Goal: Transaction & Acquisition: Purchase product/service

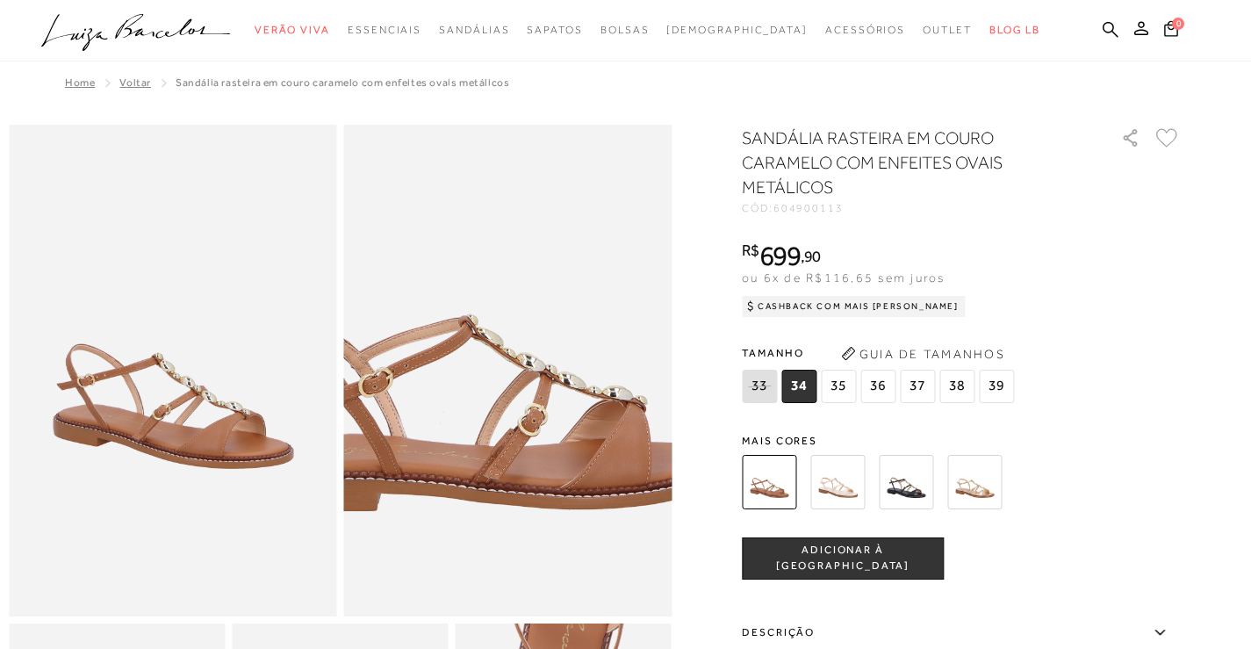
click at [540, 434] on img at bounding box center [479, 313] width 656 height 984
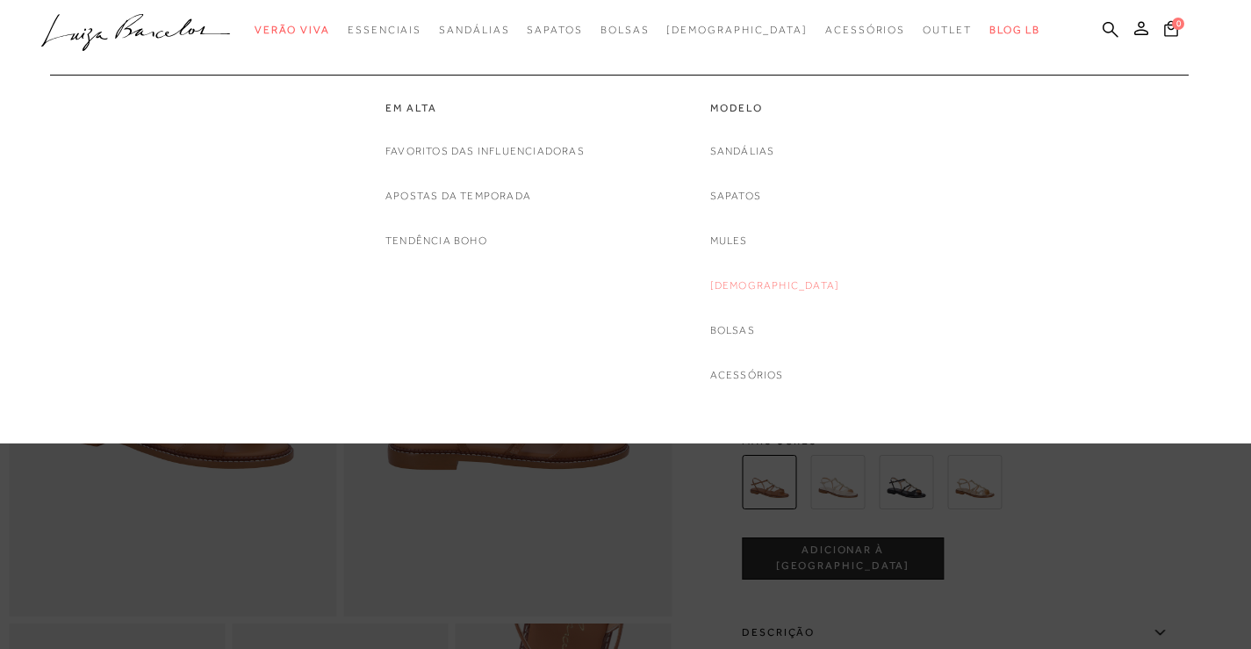
click at [764, 288] on link "[DEMOGRAPHIC_DATA]" at bounding box center [775, 285] width 130 height 18
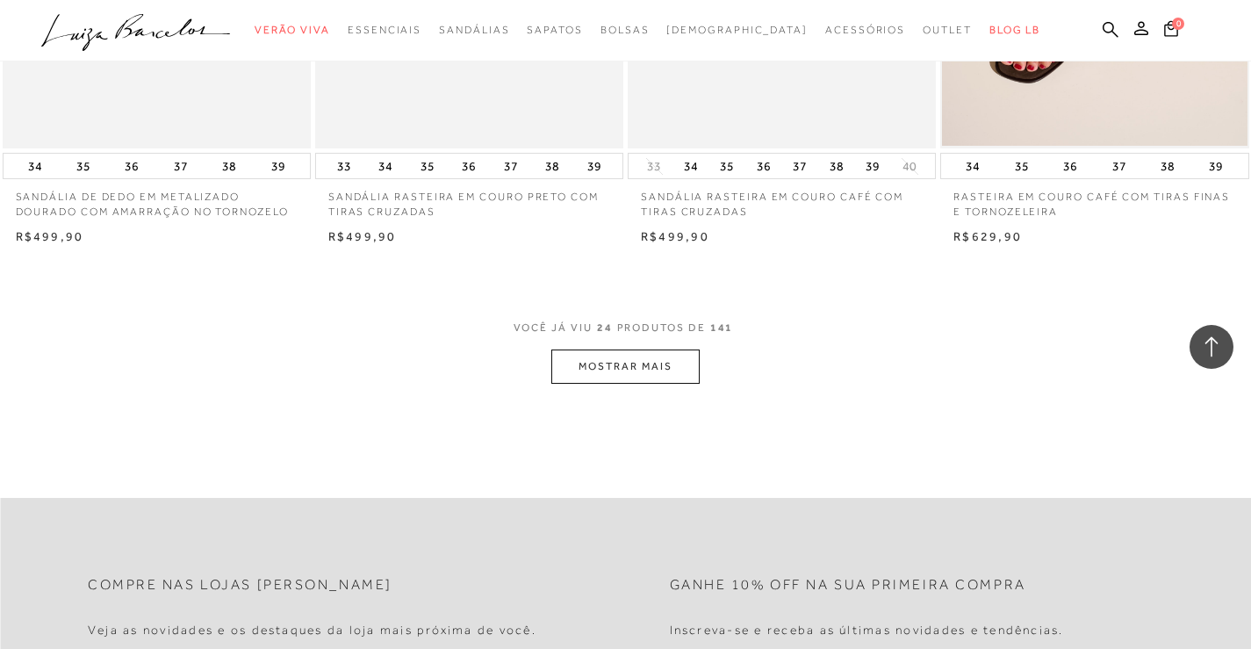
scroll to position [3335, 0]
click at [627, 362] on button "MOSTRAR MAIS" at bounding box center [624, 365] width 147 height 34
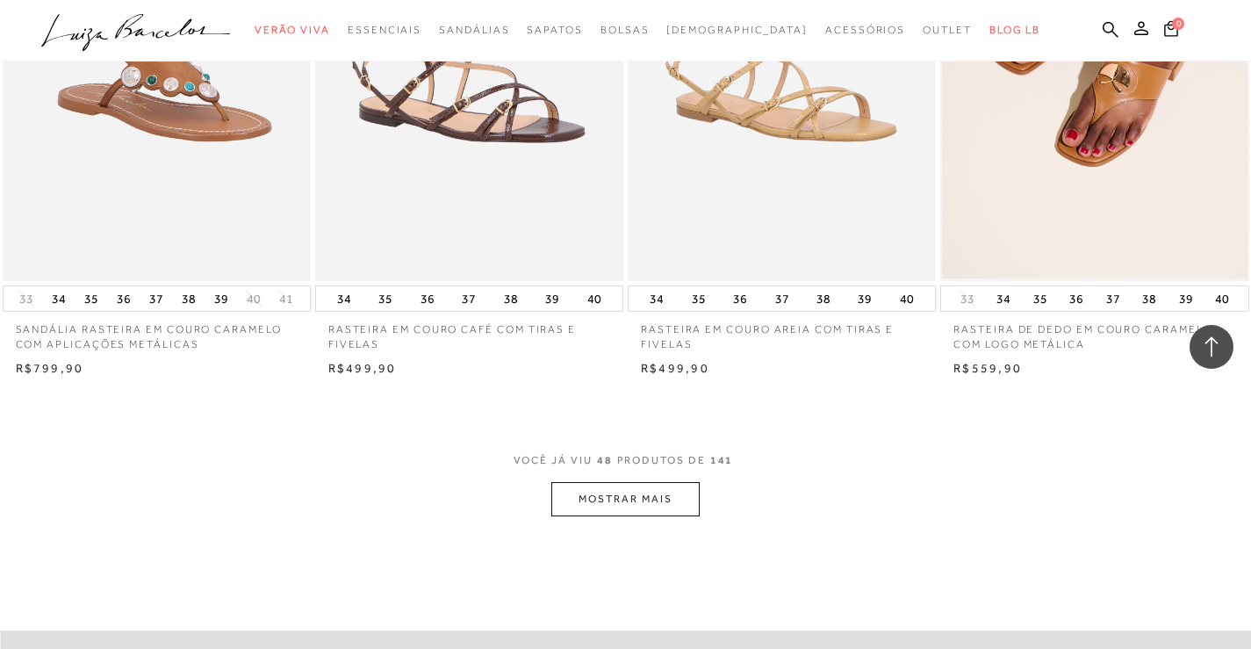
scroll to position [6670, 0]
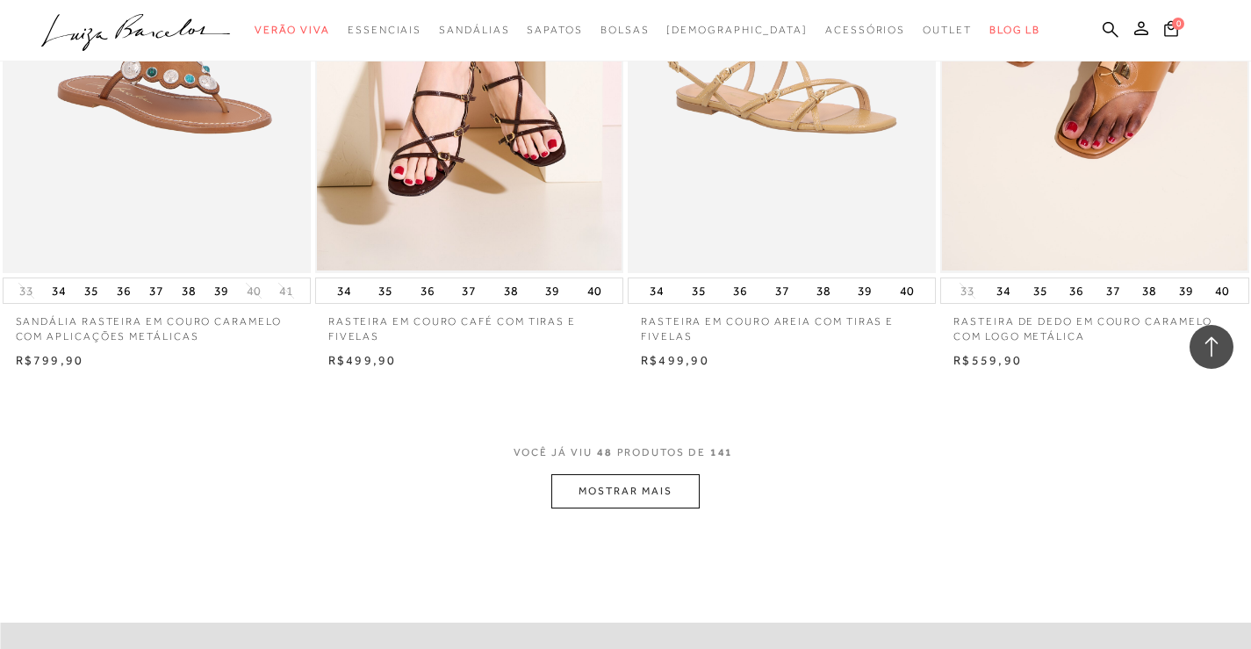
click at [664, 485] on button "MOSTRAR MAIS" at bounding box center [624, 491] width 147 height 34
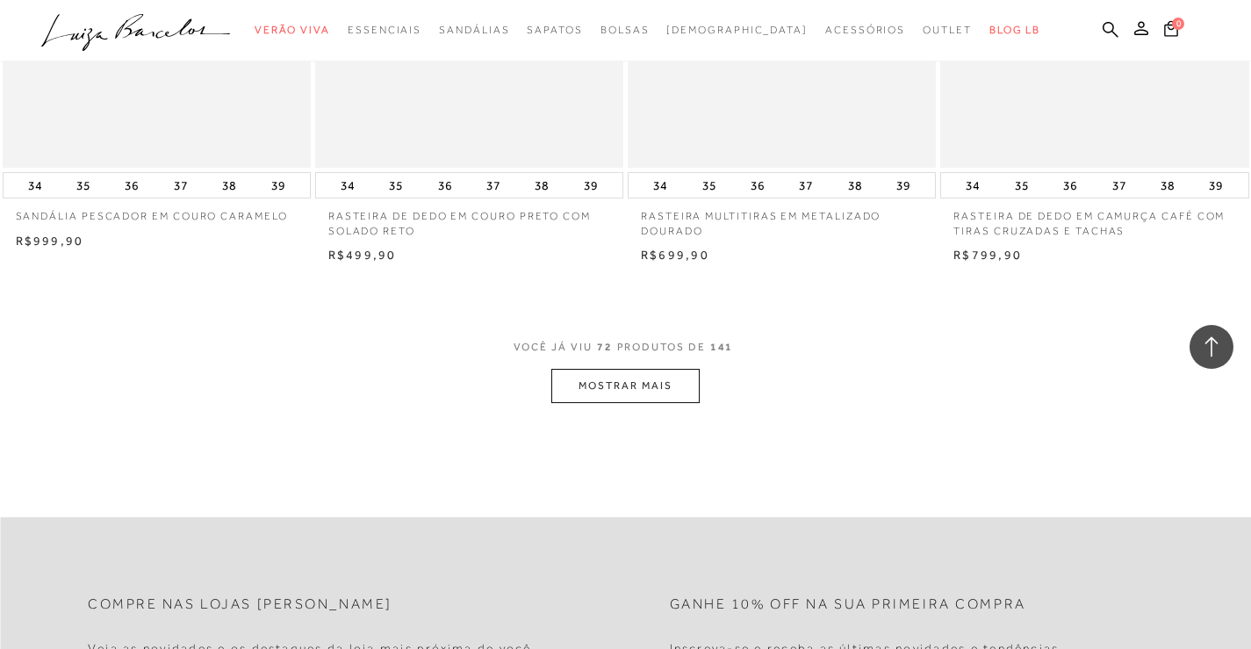
scroll to position [10268, 0]
click at [645, 365] on button "MOSTRAR MAIS" at bounding box center [624, 382] width 147 height 34
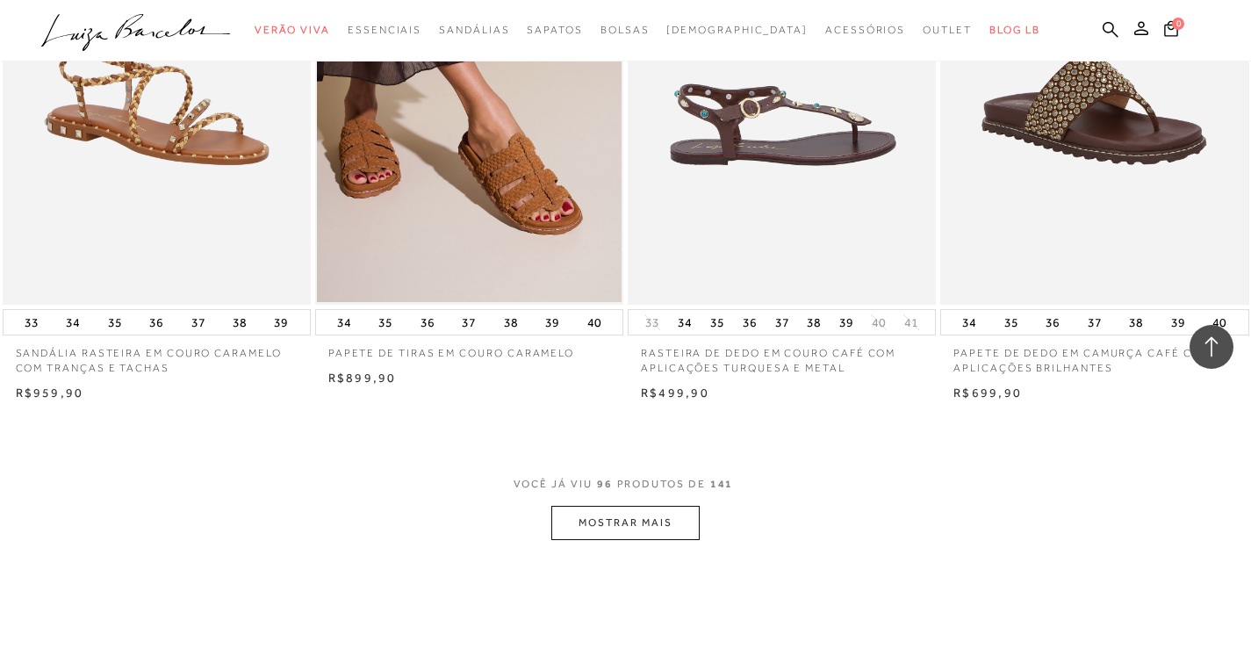
scroll to position [13603, 0]
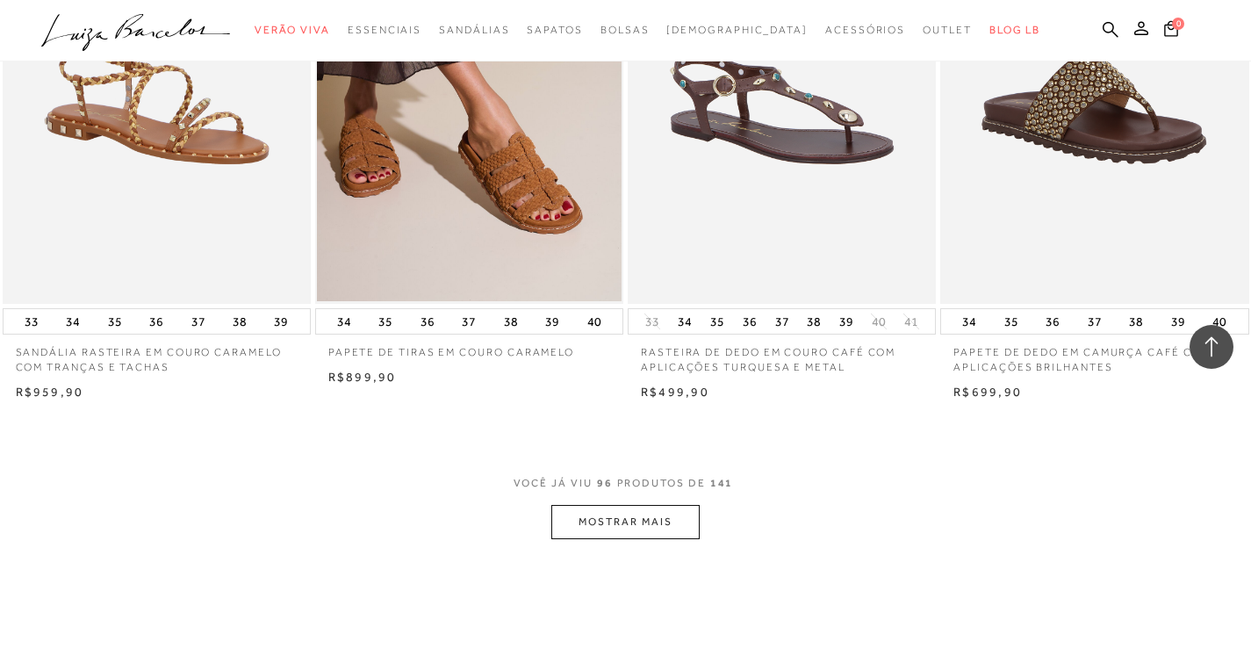
click at [627, 506] on button "MOSTRAR MAIS" at bounding box center [624, 522] width 147 height 34
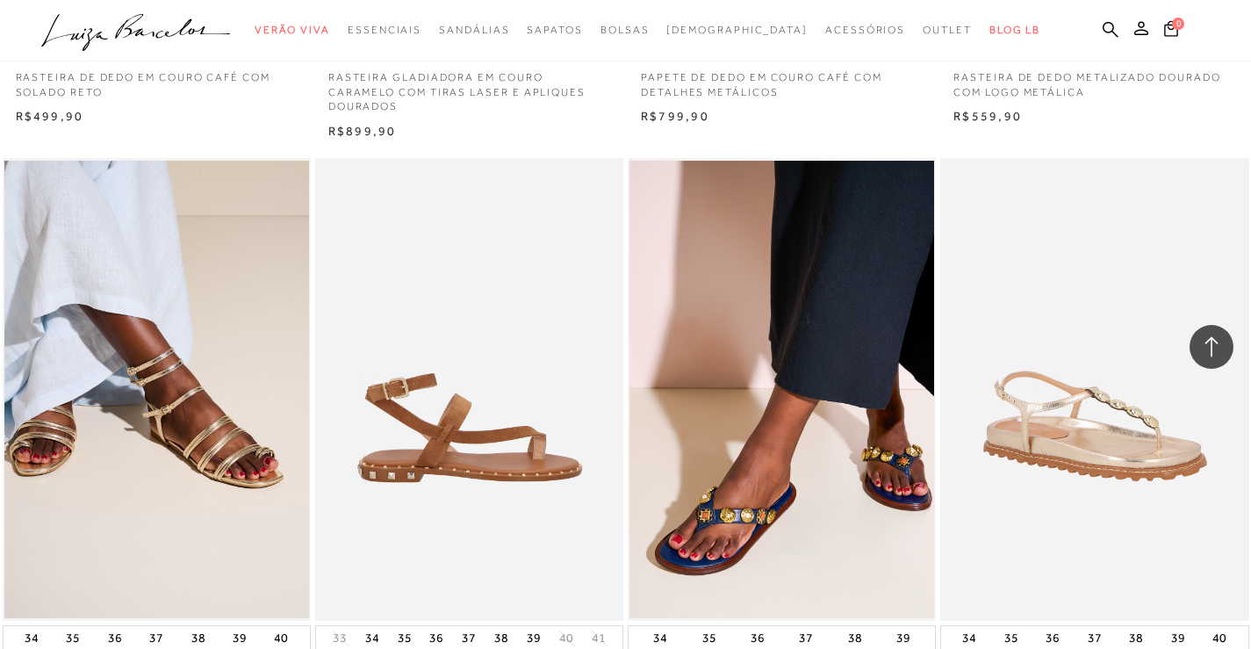
scroll to position [16236, 0]
